Goal: Information Seeking & Learning: Learn about a topic

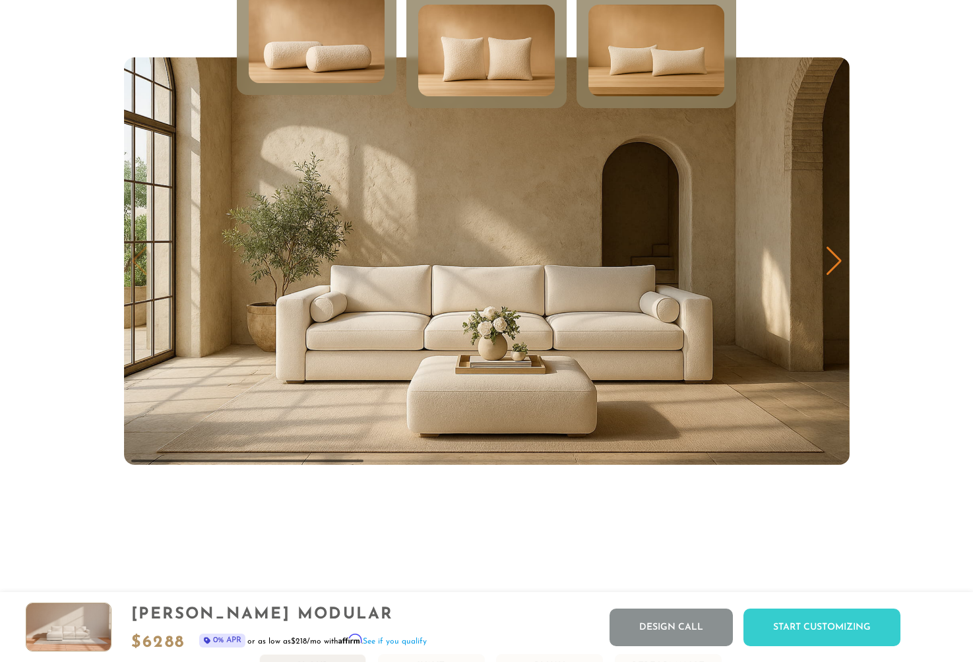
scroll to position [6484, 0]
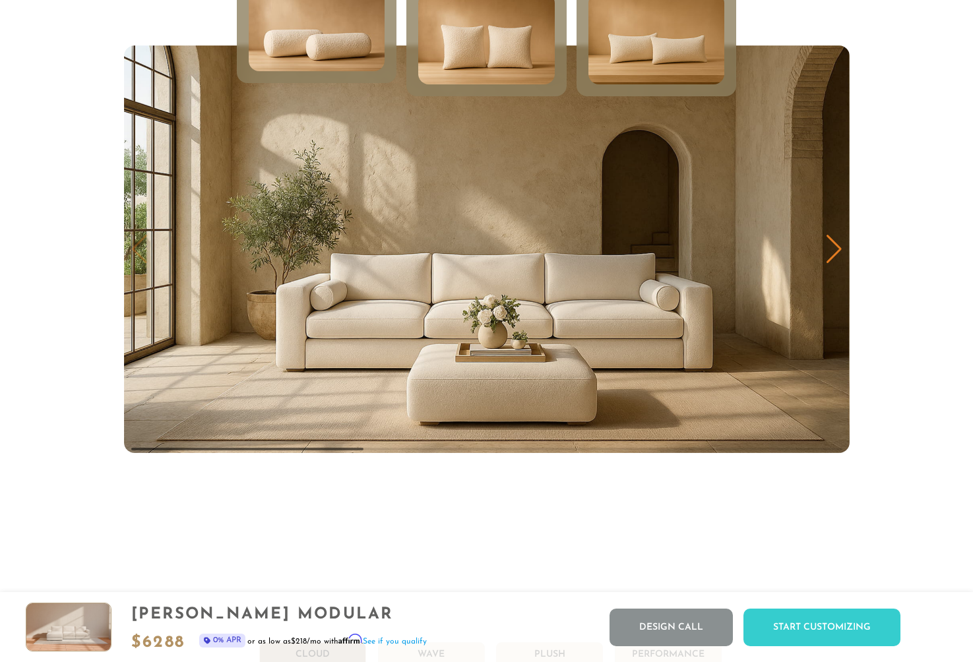
click at [840, 290] on img "1 / 3" at bounding box center [486, 250] width 725 height 408
click at [840, 243] on div "Next slide" at bounding box center [834, 249] width 18 height 29
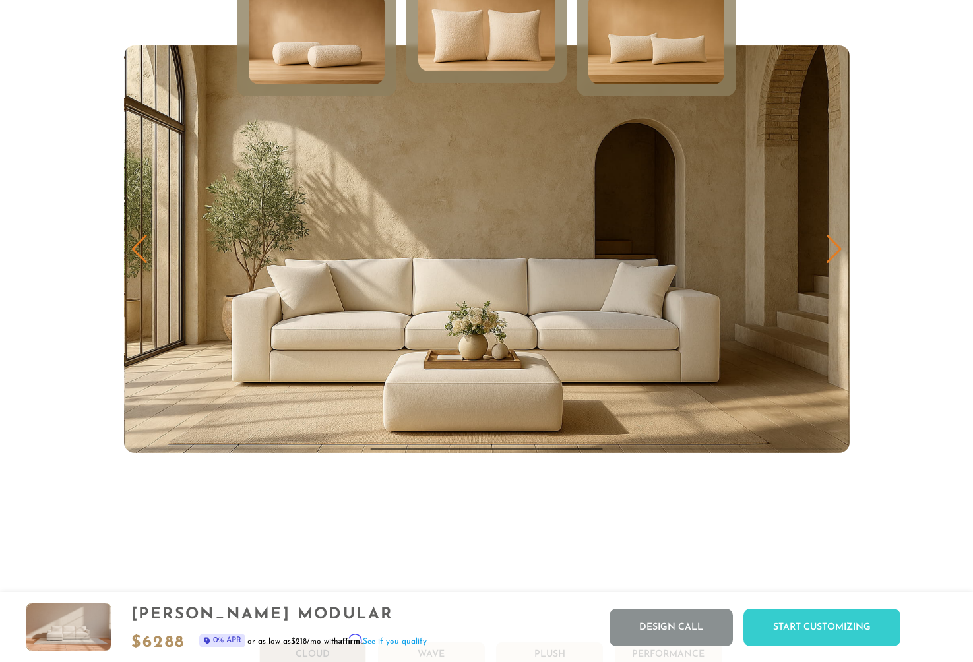
click at [840, 243] on div "Next slide" at bounding box center [834, 249] width 18 height 29
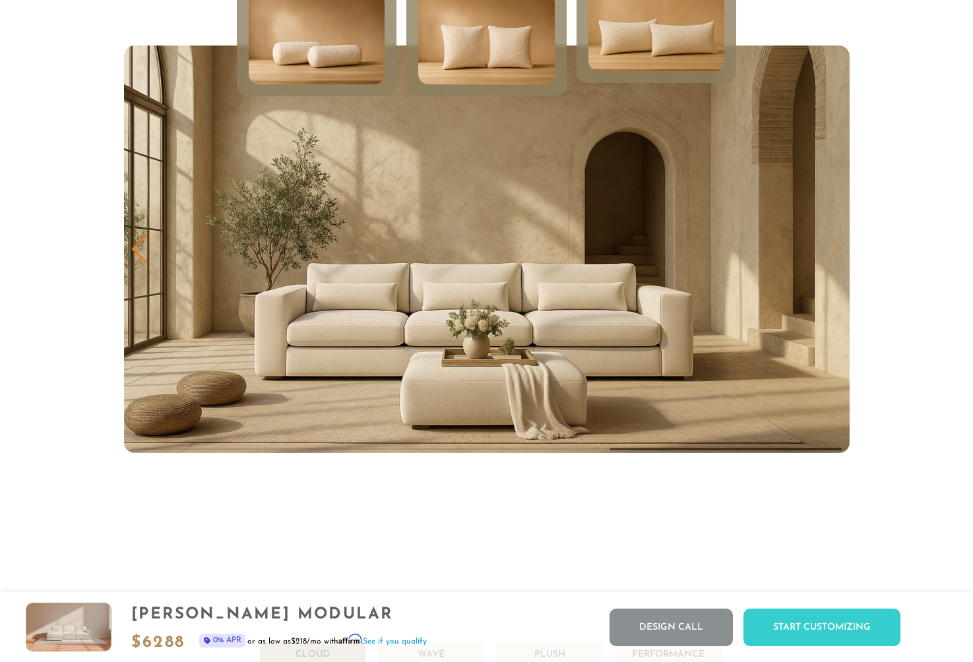
click at [840, 243] on img "3 / 3" at bounding box center [486, 250] width 725 height 408
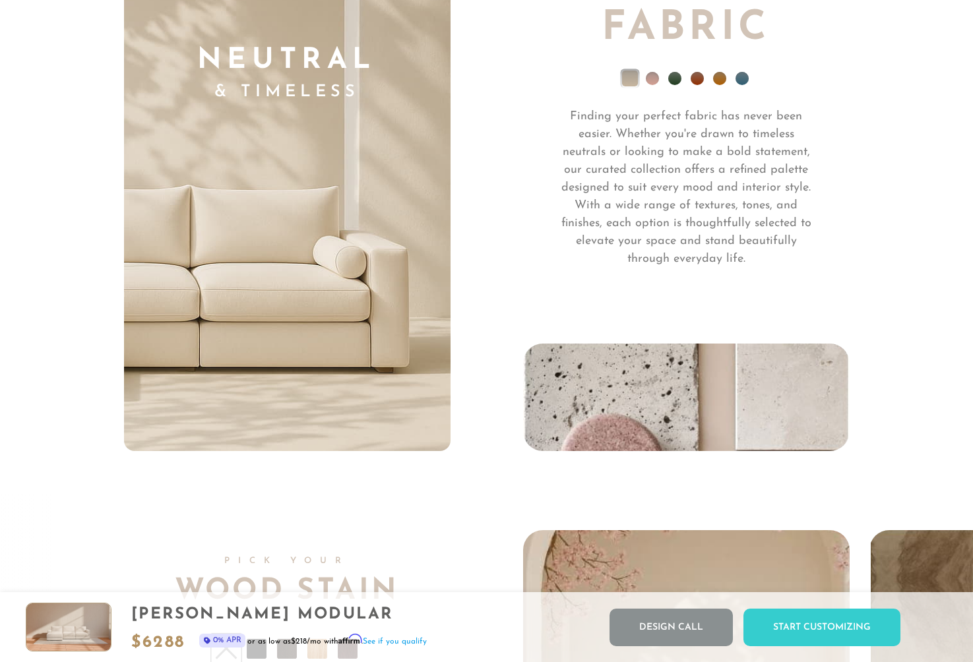
scroll to position [9195, 0]
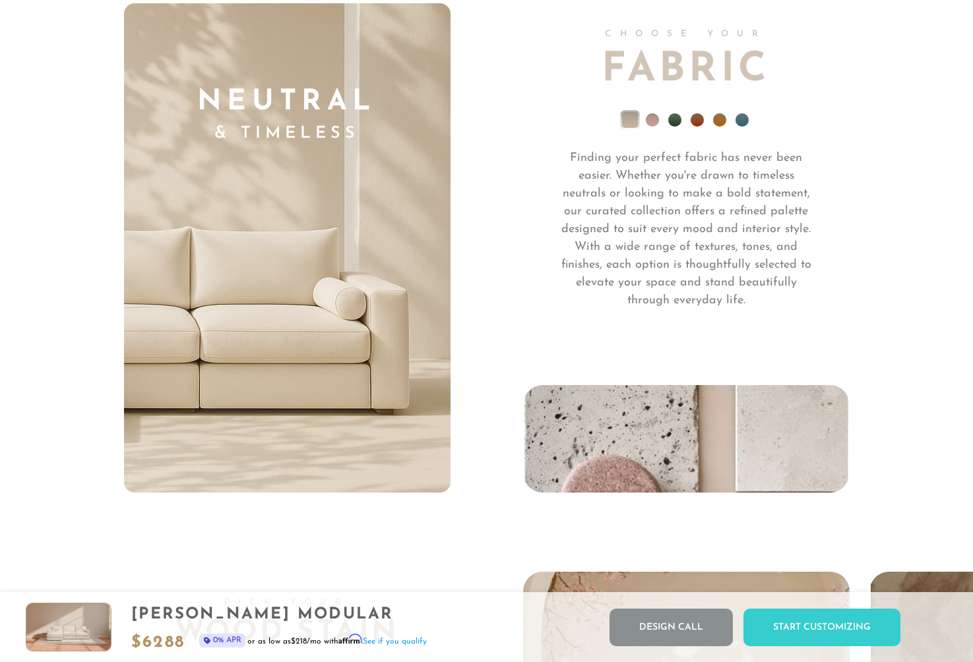
click at [669, 123] on li at bounding box center [674, 119] width 13 height 13
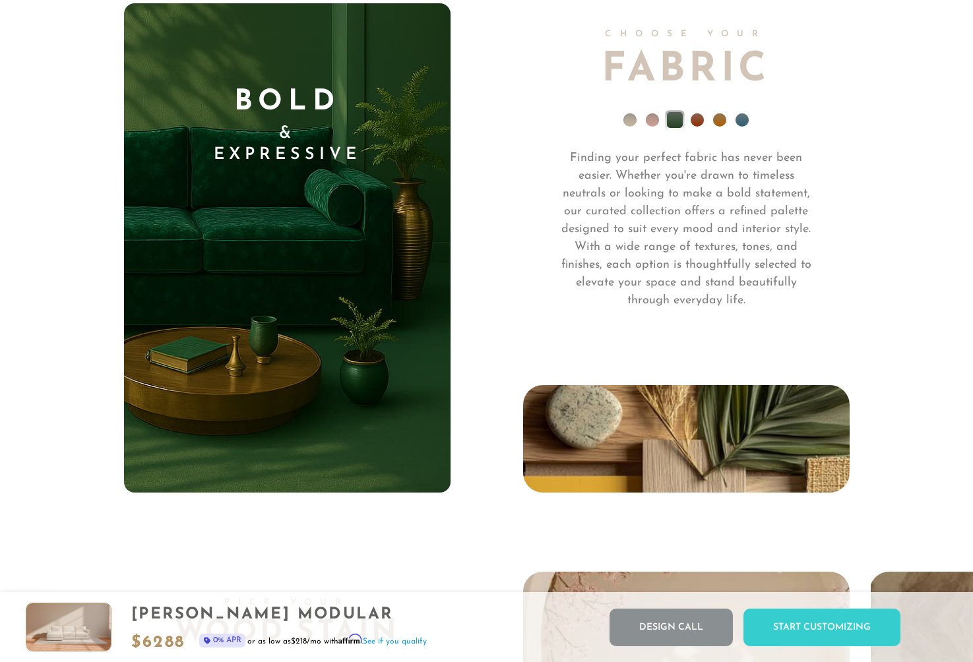
click at [694, 119] on li at bounding box center [697, 119] width 13 height 13
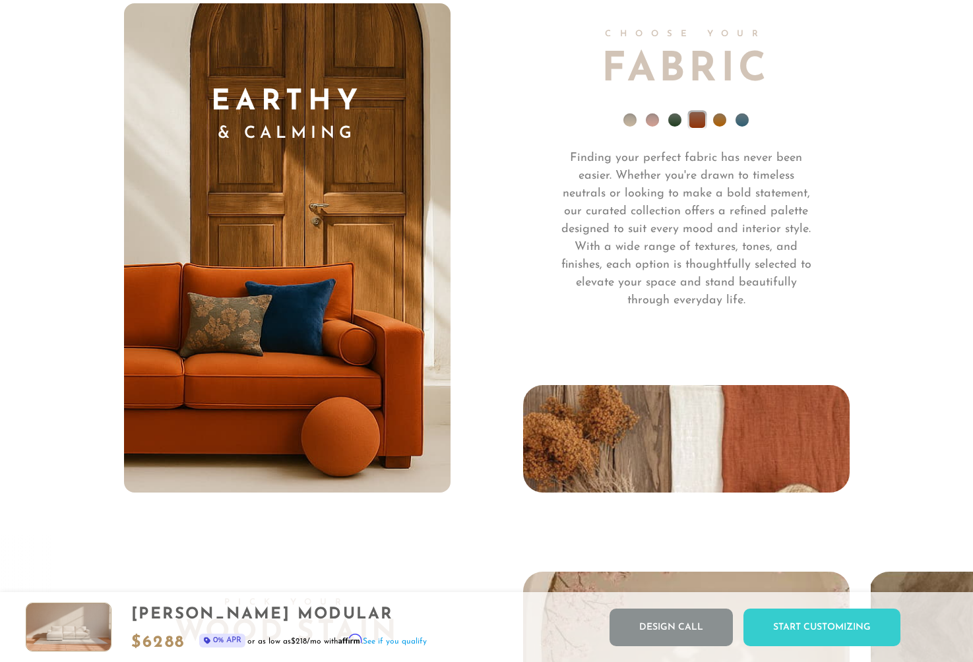
click at [718, 123] on li at bounding box center [719, 119] width 13 height 13
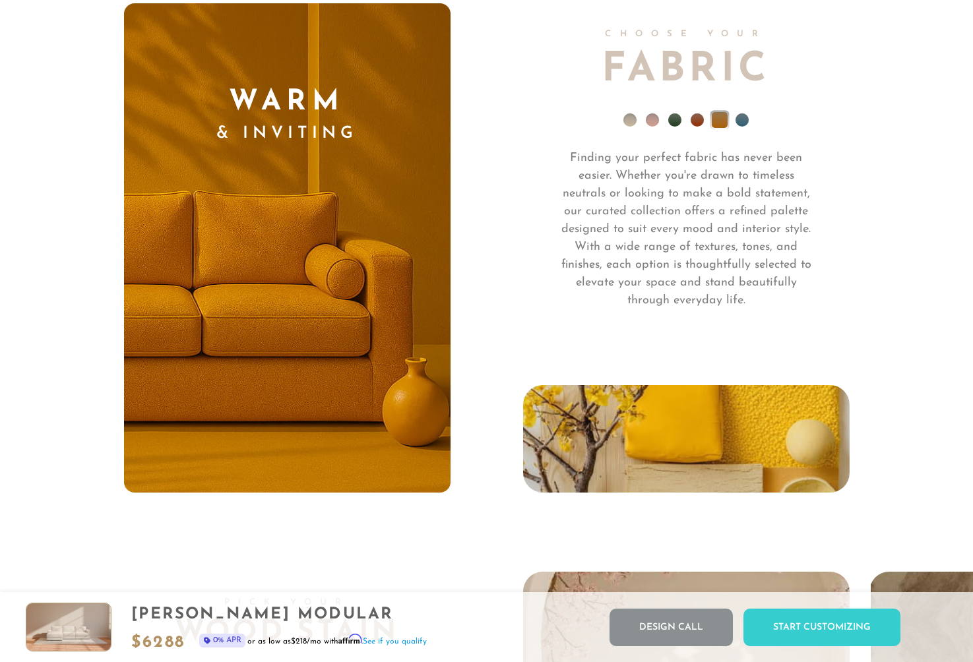
click at [740, 123] on li at bounding box center [741, 119] width 13 height 13
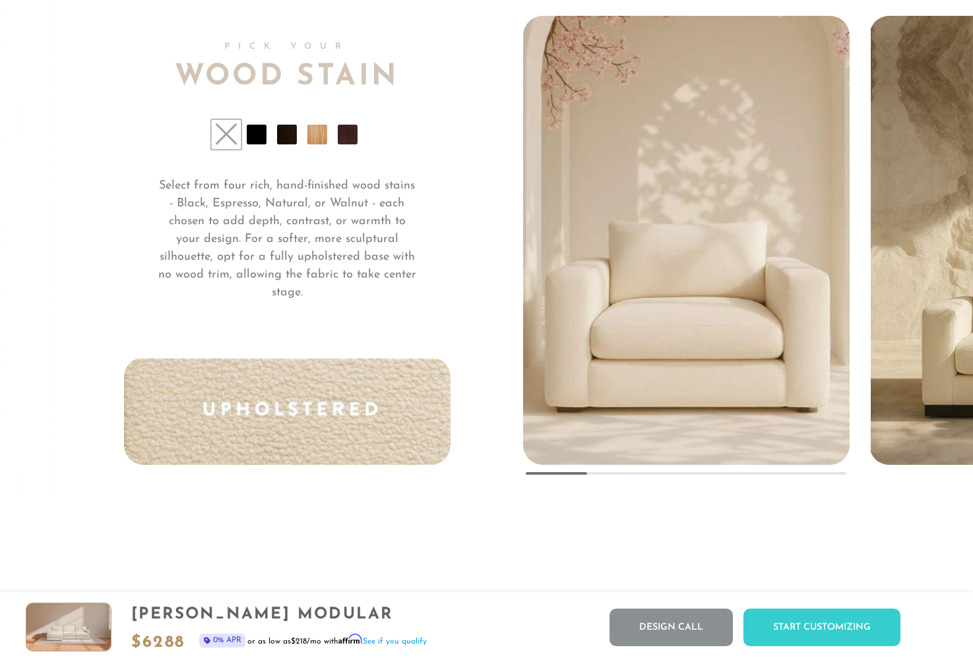
scroll to position [9795, 0]
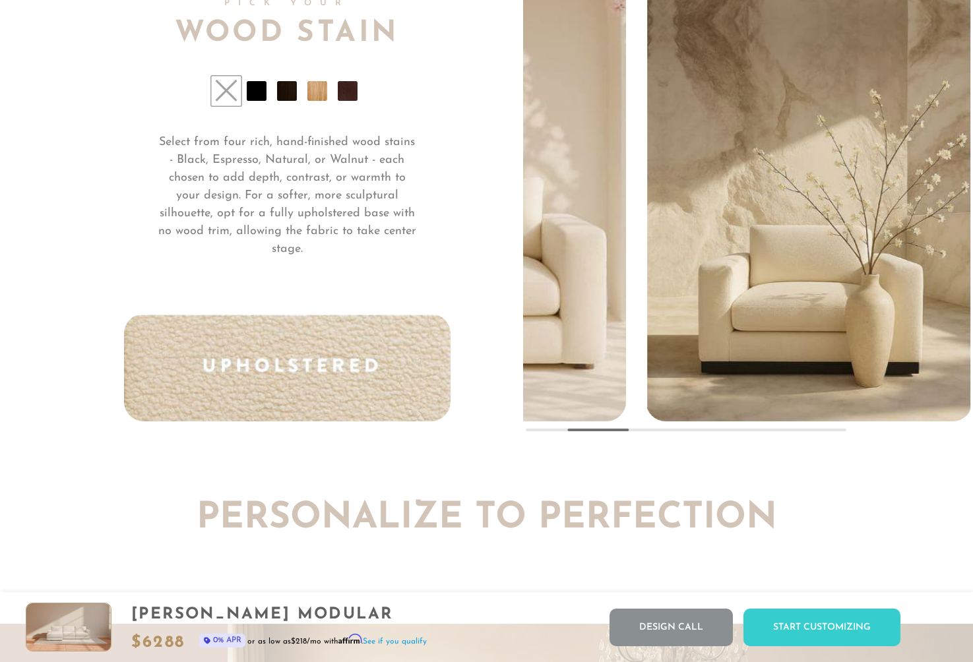
click at [491, 299] on div "Pick Your Wood Stain Select from four rich, hand-finished wood stains - Black, …" at bounding box center [486, 196] width 725 height 449
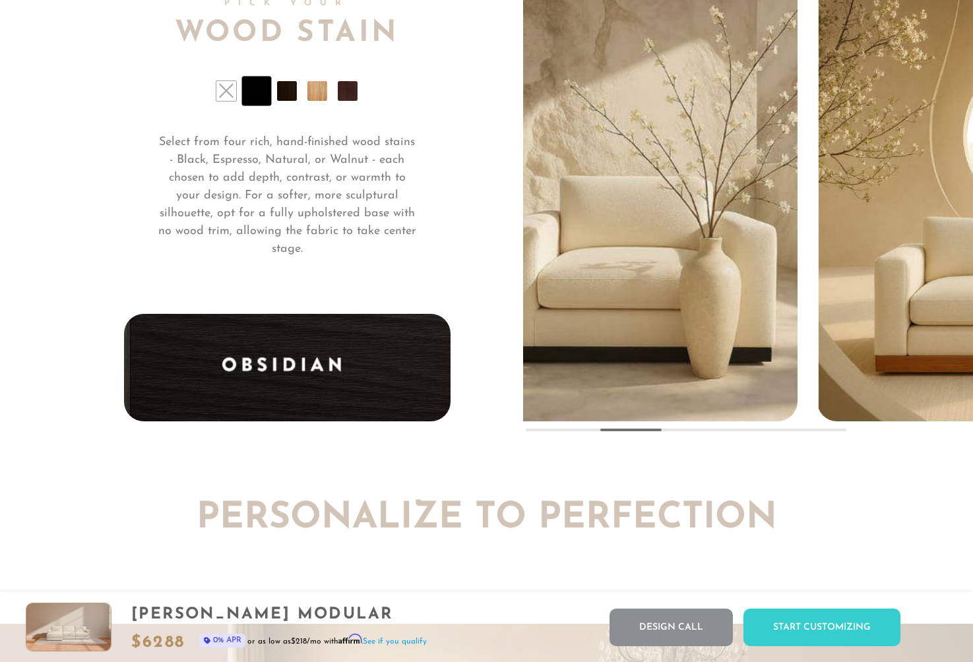
click at [594, 312] on img "2 / 5" at bounding box center [634, 139] width 404 height 566
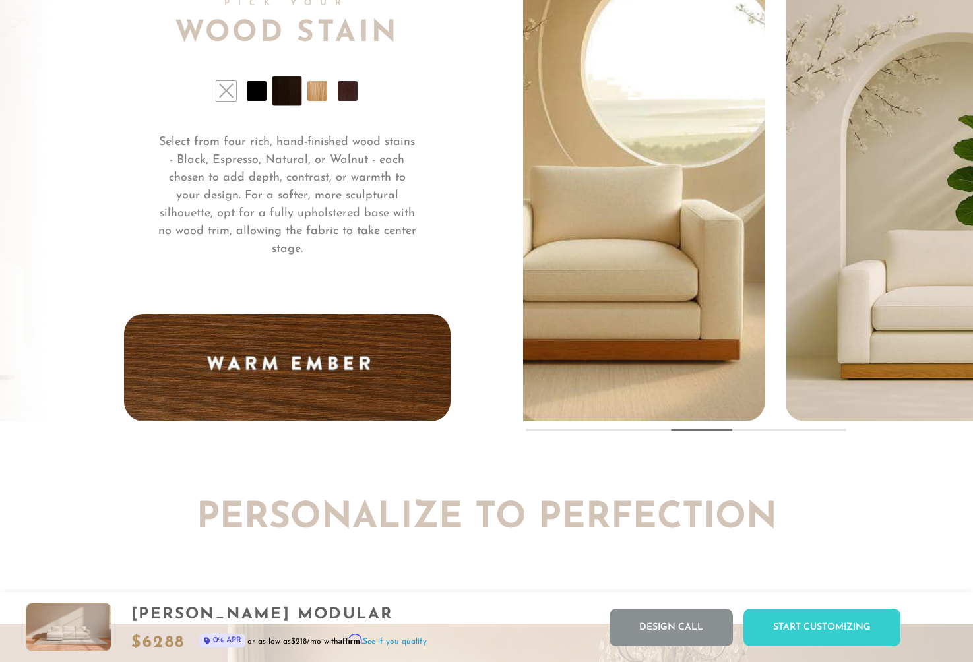
click at [524, 319] on img "3 / 5" at bounding box center [602, 139] width 404 height 566
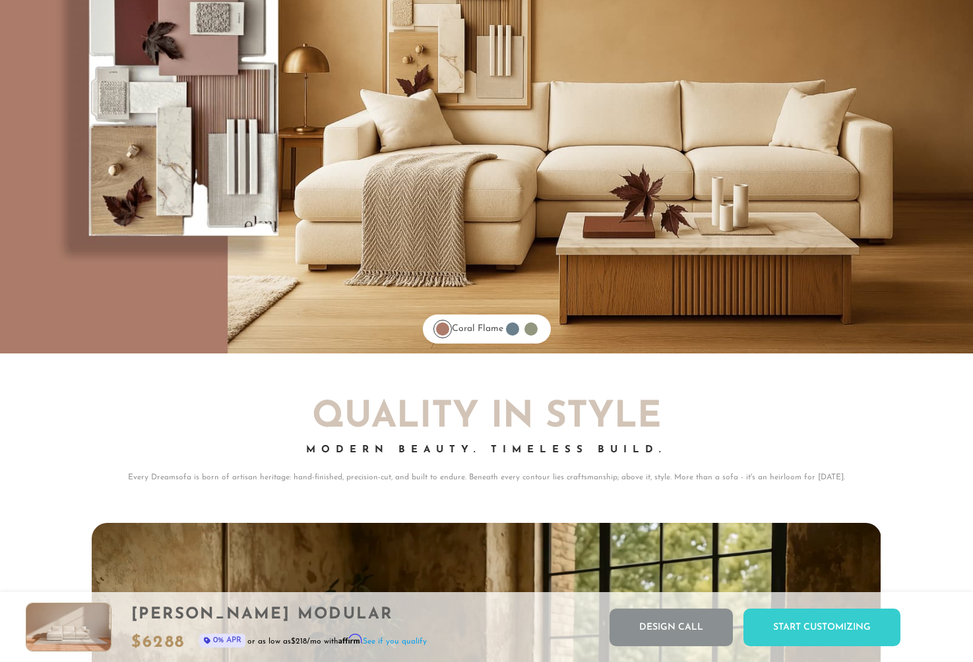
scroll to position [10564, 0]
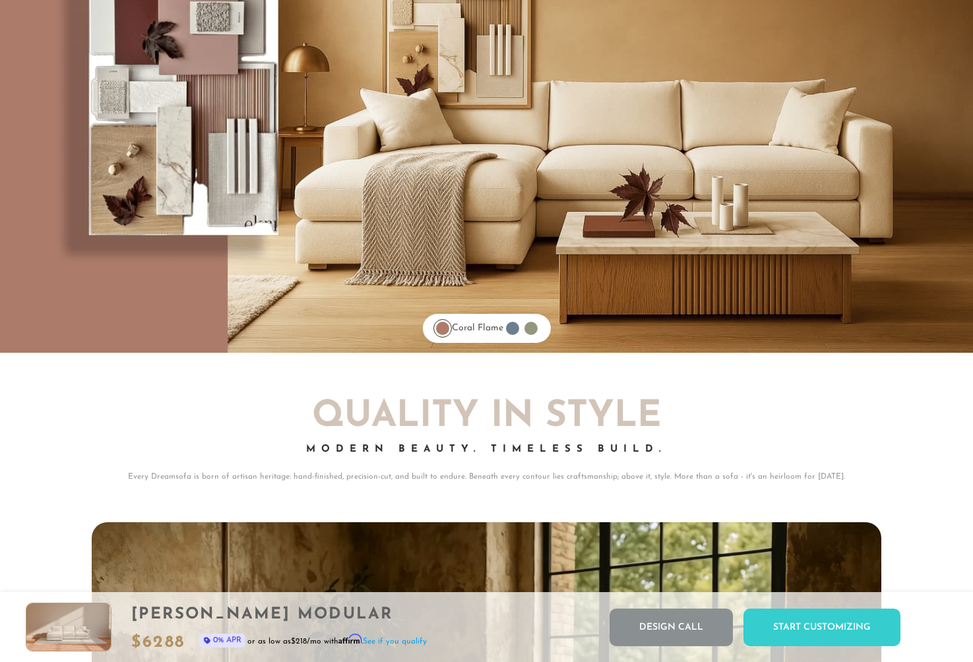
click at [515, 328] on div at bounding box center [512, 328] width 13 height 13
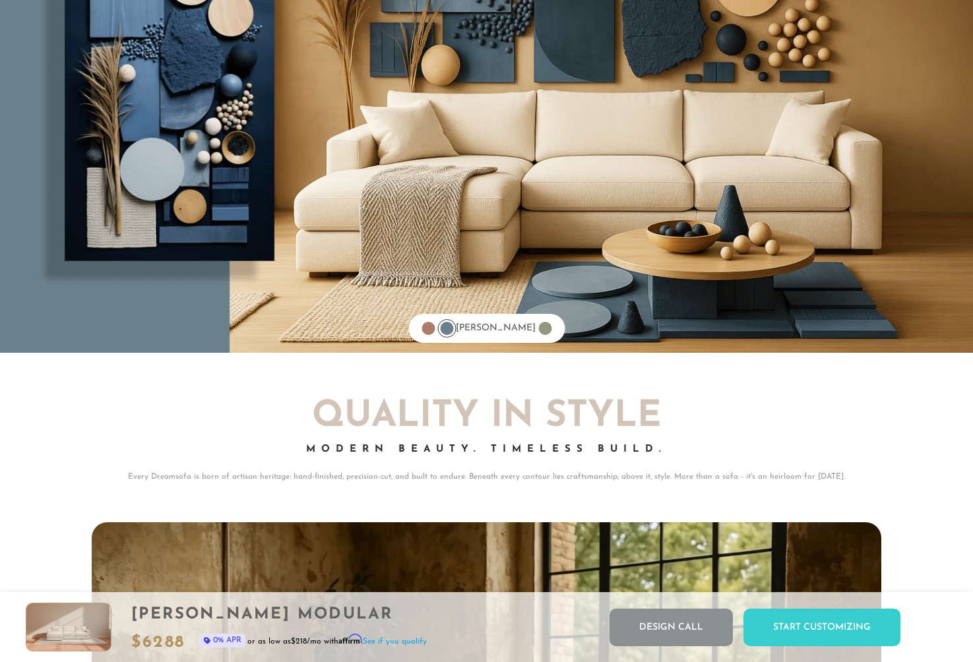
click at [538, 329] on div at bounding box center [544, 328] width 13 height 13
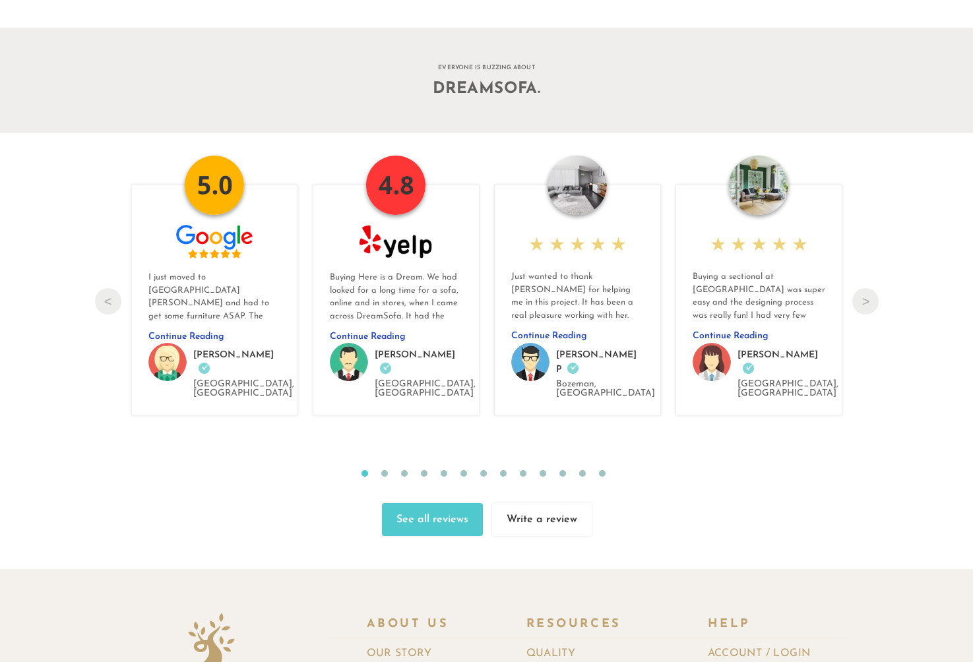
scroll to position [14015, 0]
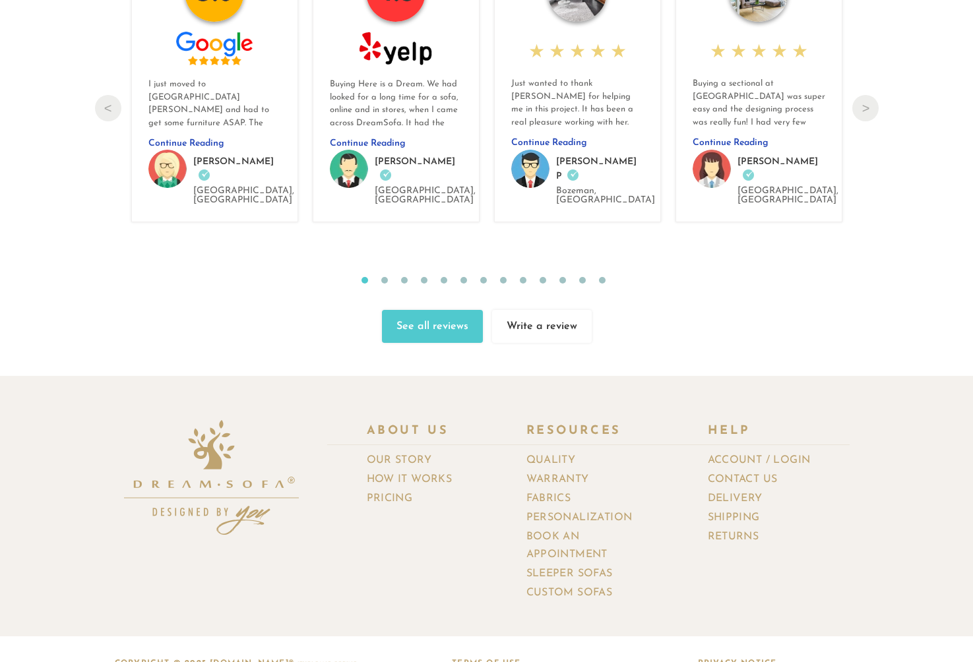
click at [227, 436] on img at bounding box center [211, 477] width 175 height 115
click at [382, 451] on link "Our Story" at bounding box center [404, 460] width 75 height 19
